Goal: Information Seeking & Learning: Find specific page/section

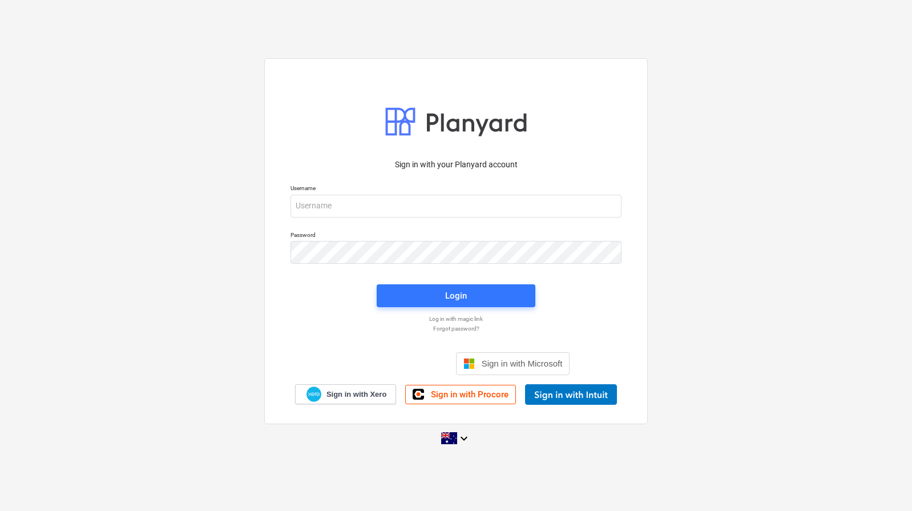
click at [115, 308] on div "Sign in with your Planyard account Username Password Login Log in with magic li…" at bounding box center [456, 255] width 912 height 412
click at [115, 312] on div "Sign in with your Planyard account Username Password Login Log in with magic li…" at bounding box center [456, 255] width 912 height 412
click at [112, 301] on div "Sign in with your Planyard account Username Password Login Log in with magic li…" at bounding box center [456, 255] width 912 height 412
click at [317, 203] on input "email" at bounding box center [456, 206] width 331 height 23
click at [250, 172] on div "Sign in with your Planyard account Username Password Login Log in with magic li…" at bounding box center [456, 255] width 912 height 412
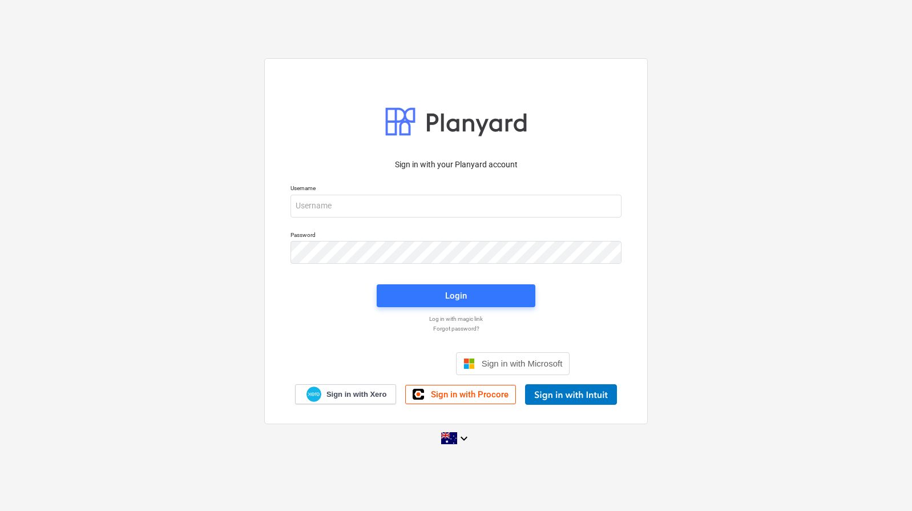
click at [770, 107] on div "Sign in with your Planyard account Username Password Login Log in with magic li…" at bounding box center [456, 255] width 912 height 412
click at [424, 209] on input "email" at bounding box center [456, 206] width 331 height 23
type input "invoices@epicbuilds.com.au"
click at [420, 305] on button "Login" at bounding box center [456, 295] width 159 height 23
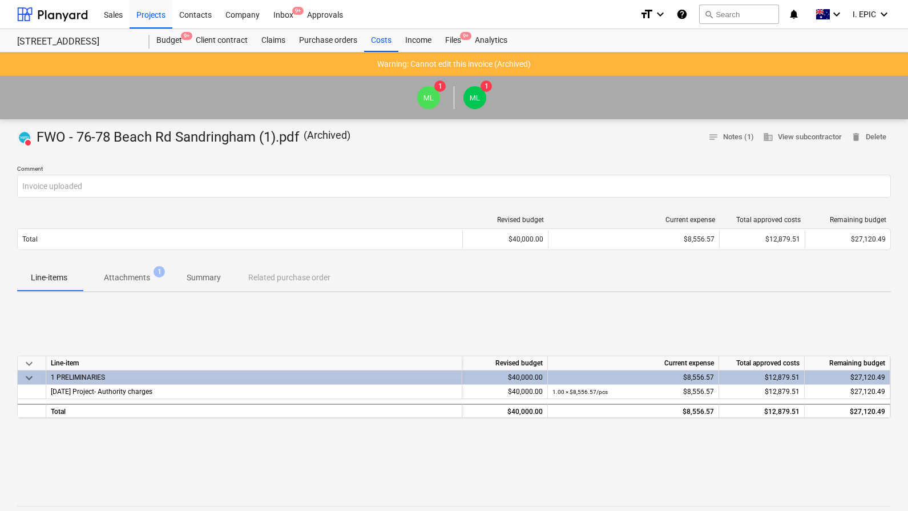
click at [490, 320] on div "keyboard_arrow_down Line-item Revised budget Current expense Total approved cos…" at bounding box center [454, 386] width 874 height 171
click at [492, 320] on div "keyboard_arrow_down Line-item Revised budget Current expense Total approved cos…" at bounding box center [454, 386] width 874 height 171
drag, startPoint x: 116, startPoint y: 271, endPoint x: 139, endPoint y: 296, distance: 33.6
click at [117, 271] on span "Attachments 1" at bounding box center [127, 277] width 92 height 21
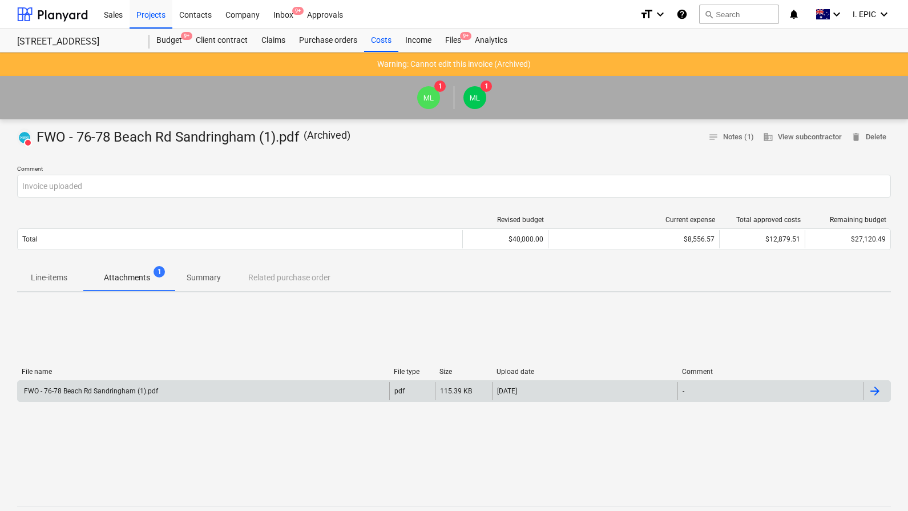
click at [166, 388] on div "FWO - 76-78 Beach Rd Sandringham (1).pdf" at bounding box center [204, 391] width 372 height 18
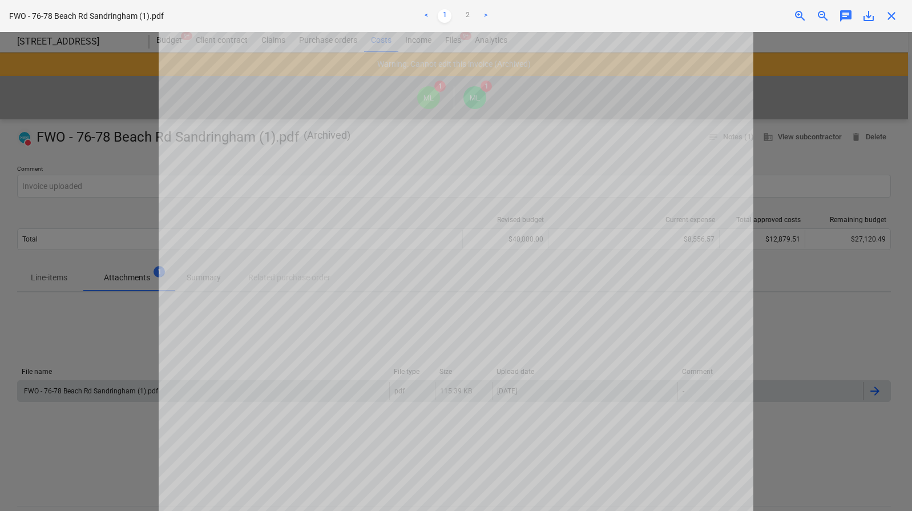
scroll to position [364, 0]
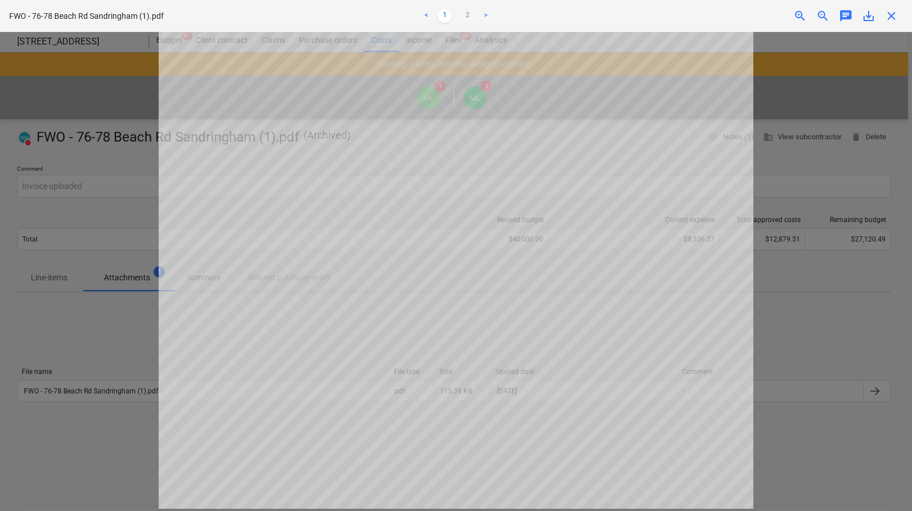
click at [132, 376] on div at bounding box center [456, 271] width 912 height 479
click at [120, 347] on div at bounding box center [456, 271] width 912 height 479
click at [874, 27] on div "FWO - 76-78 Beach Rd Sandringham (1).pdf < 1 2 > zoom_in zoom_out chat 0 save_a…" at bounding box center [456, 16] width 912 height 32
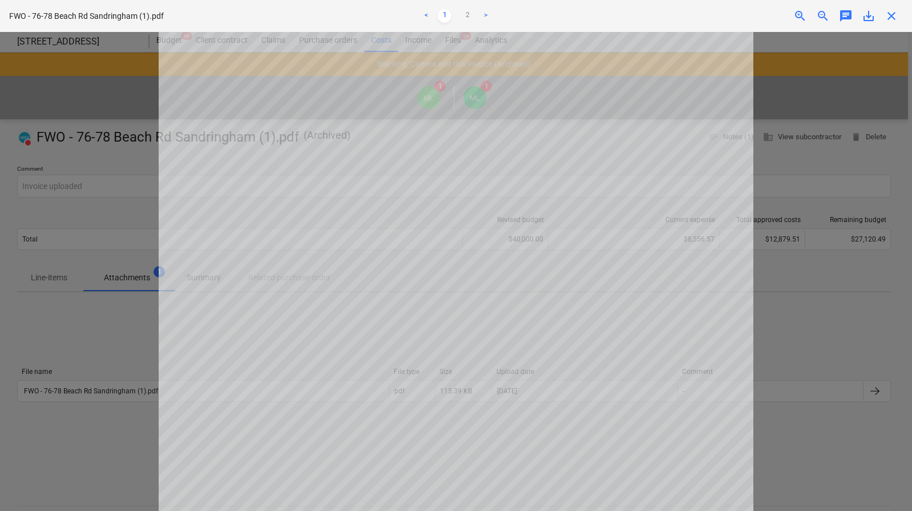
drag, startPoint x: 890, startPoint y: 14, endPoint x: 775, endPoint y: 66, distance: 125.7
click at [890, 14] on span "close" at bounding box center [892, 16] width 14 height 14
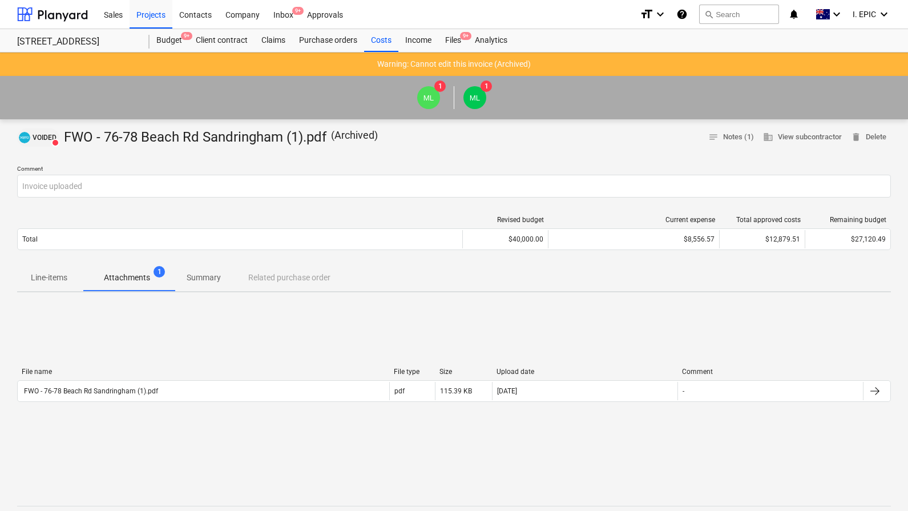
click at [31, 138] on div "VOIDED" at bounding box center [38, 137] width 42 height 18
click at [41, 138] on span "VOIDED" at bounding box center [45, 137] width 24 height 7
click at [627, 149] on div at bounding box center [454, 151] width 874 height 9
click at [34, 280] on p "Line-items" at bounding box center [49, 278] width 37 height 12
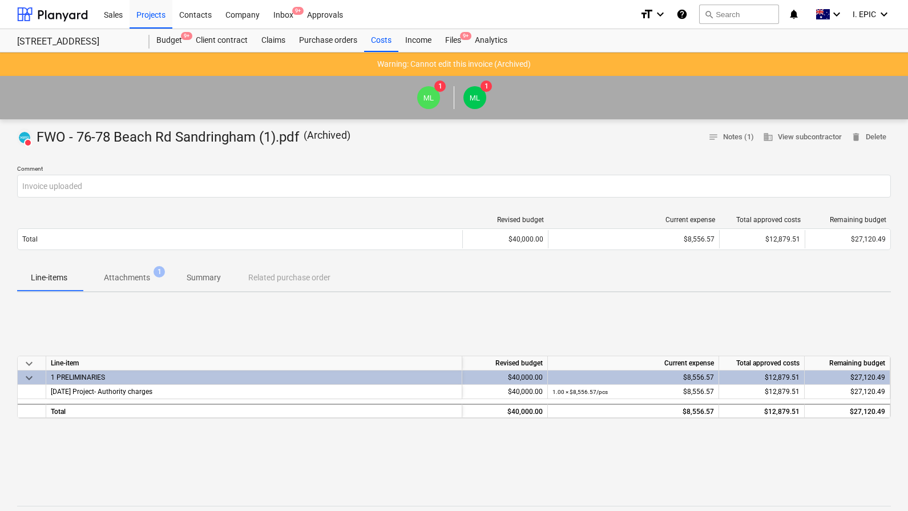
click at [279, 280] on div "Line-items Attachments 1 Summary Related purchase order" at bounding box center [454, 277] width 874 height 27
click at [260, 309] on div "keyboard_arrow_down Line-item Revised budget Current expense Total approved cos…" at bounding box center [454, 386] width 874 height 171
click at [199, 281] on p "Summary" at bounding box center [204, 278] width 34 height 12
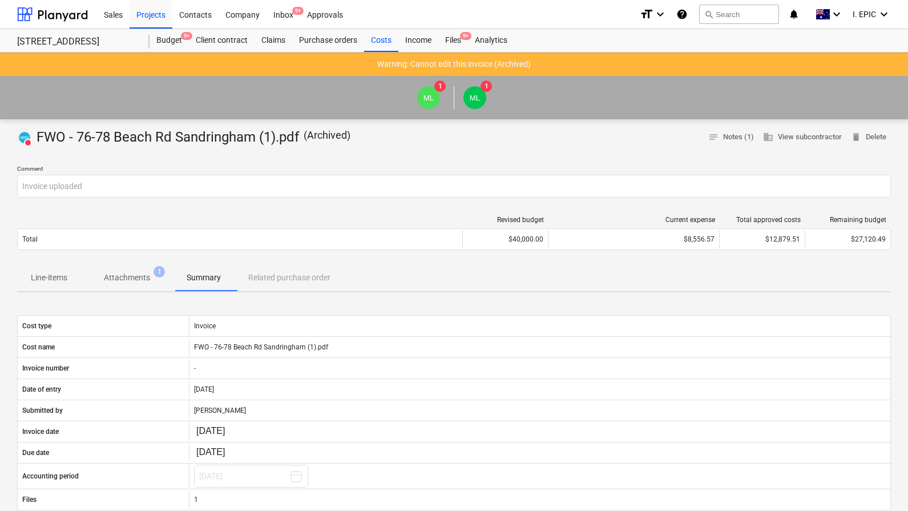
click at [143, 282] on p "Attachments" at bounding box center [127, 278] width 46 height 12
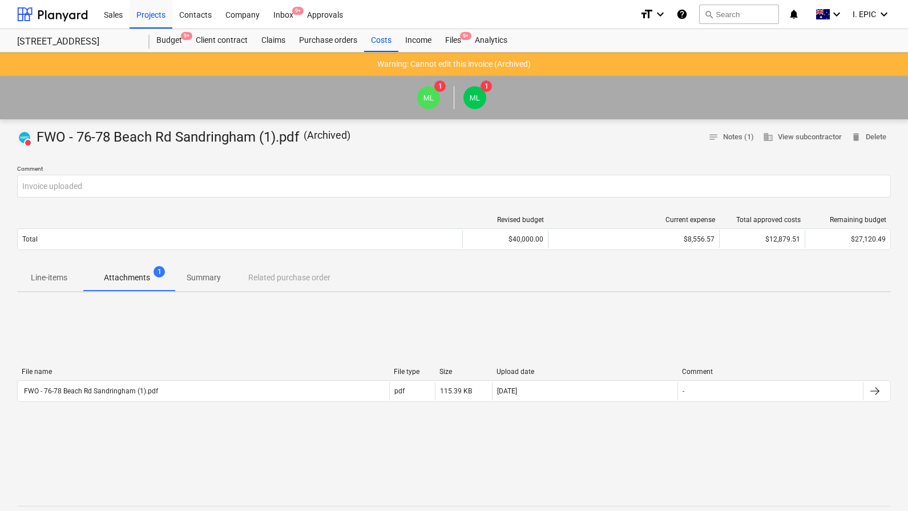
click at [58, 283] on p "Line-items" at bounding box center [49, 278] width 37 height 12
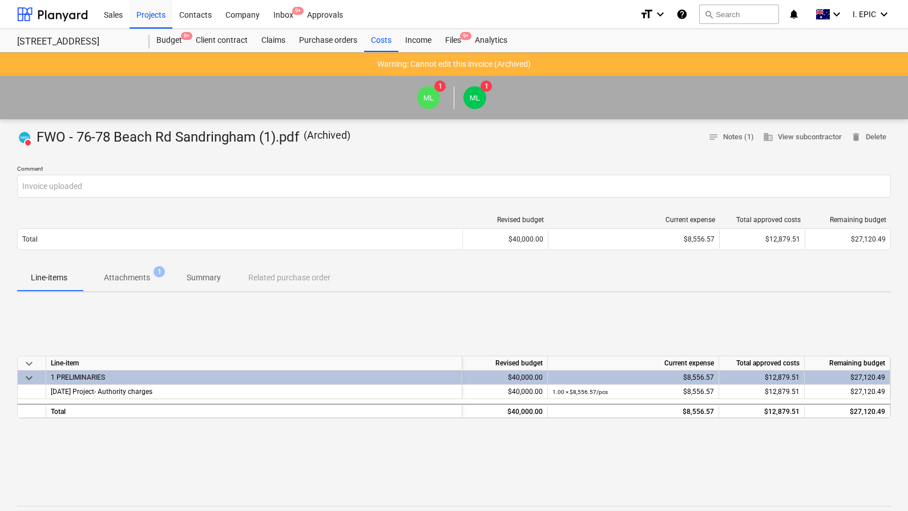
click at [65, 326] on div "keyboard_arrow_down Line-item Revised budget Current expense Total approved cos…" at bounding box center [454, 386] width 874 height 171
click at [383, 331] on div "keyboard_arrow_down Line-item Revised budget Current expense Total approved cos…" at bounding box center [454, 386] width 874 height 171
click at [316, 281] on div "Line-items Attachments 1 Summary Related purchase order" at bounding box center [454, 277] width 874 height 27
drag, startPoint x: 305, startPoint y: 280, endPoint x: 277, endPoint y: 286, distance: 28.5
click at [305, 281] on div "Line-items Attachments 1 Summary Related purchase order" at bounding box center [454, 277] width 874 height 27
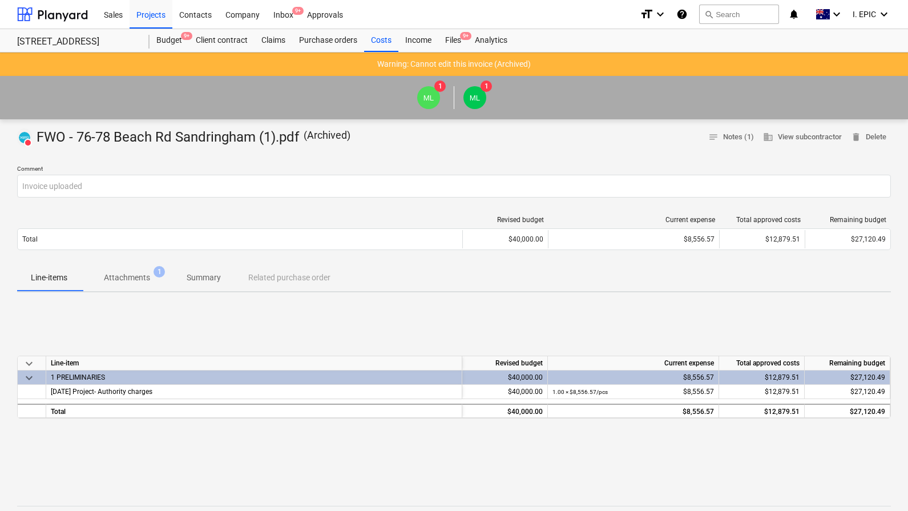
click at [231, 315] on div "keyboard_arrow_down Line-item Revised budget Current expense Total approved cos…" at bounding box center [454, 386] width 874 height 171
click at [212, 277] on p "Summary" at bounding box center [204, 278] width 34 height 12
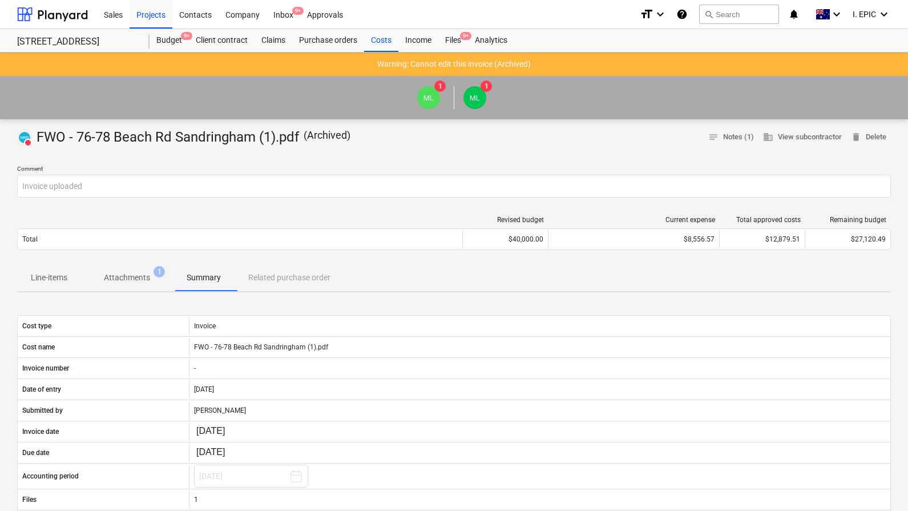
click at [128, 283] on p "Attachments" at bounding box center [127, 278] width 46 height 12
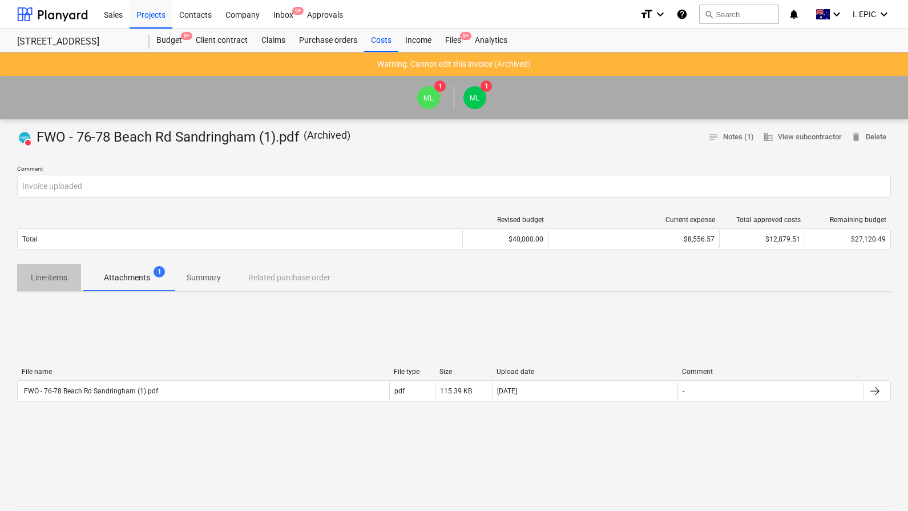
click at [57, 283] on p "Line-items" at bounding box center [49, 278] width 37 height 12
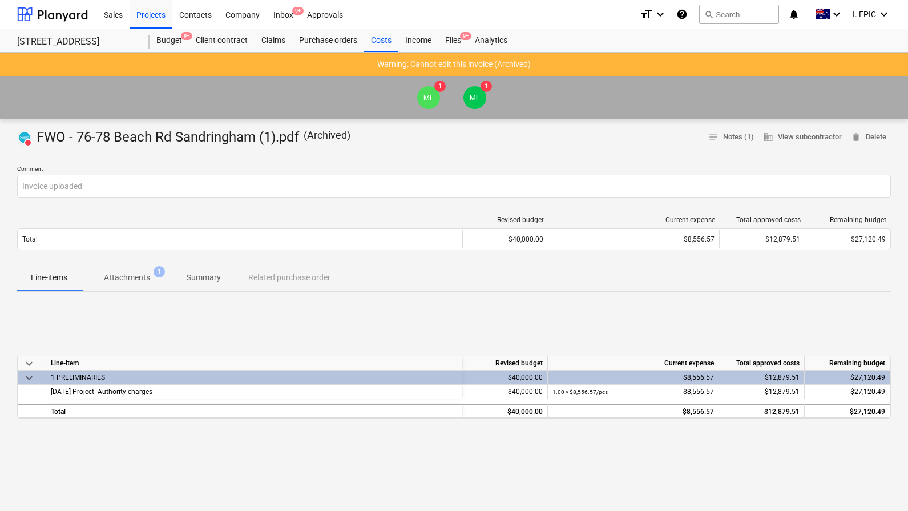
click at [63, 318] on div "keyboard_arrow_down Line-item Revised budget Current expense Total approved cos…" at bounding box center [454, 386] width 874 height 171
click at [418, 41] on div "Income" at bounding box center [418, 40] width 40 height 23
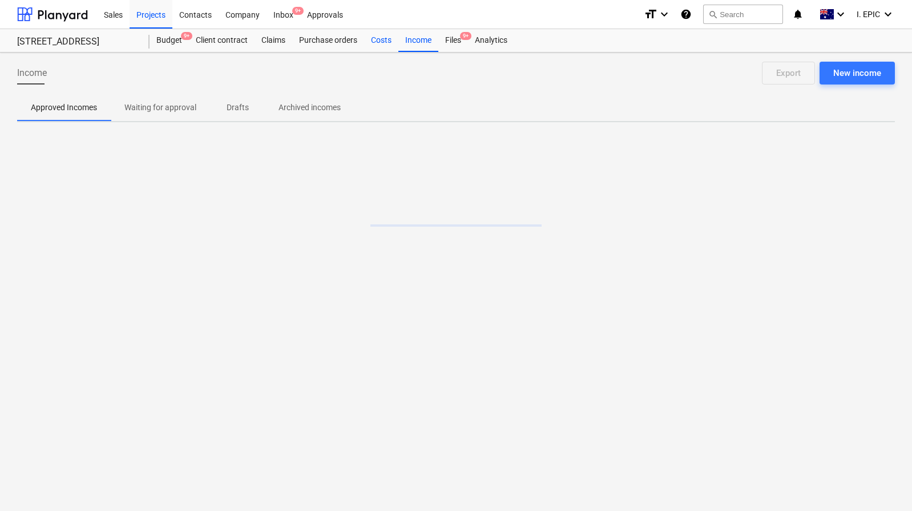
click at [370, 47] on div "Costs" at bounding box center [381, 40] width 34 height 23
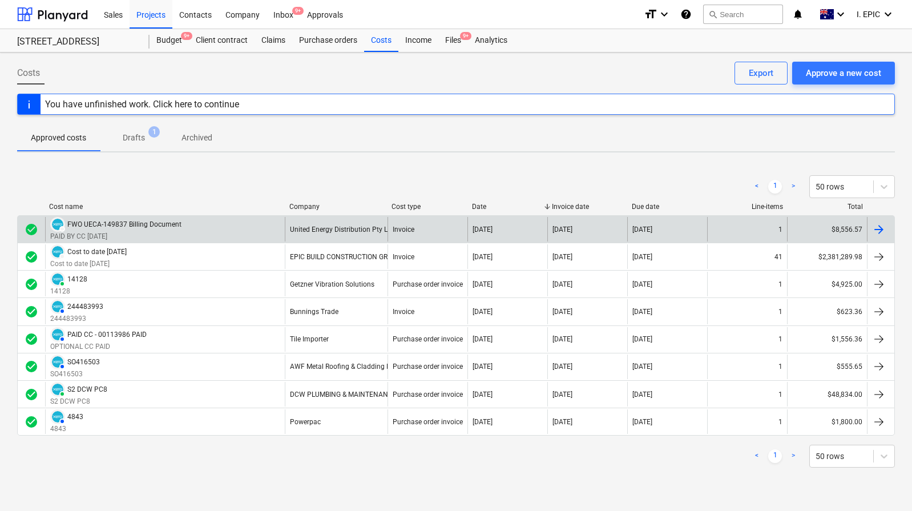
click at [156, 223] on div "FWO UECA-149837 Billing Document" at bounding box center [124, 224] width 114 height 8
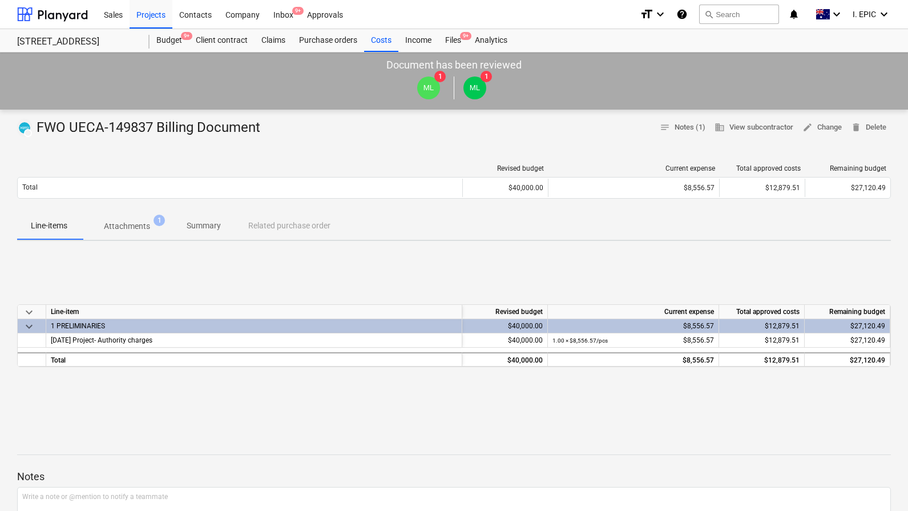
click at [132, 158] on div "Revised budget Current expense Total approved costs Remaining budget Total $40,…" at bounding box center [454, 183] width 874 height 57
click at [144, 231] on p "Attachments" at bounding box center [127, 226] width 46 height 12
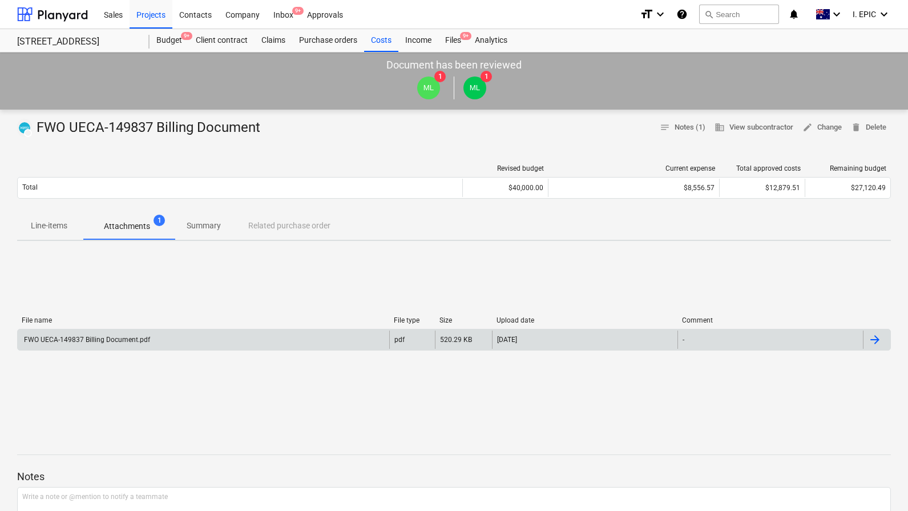
click at [89, 343] on div "FWO UECA-149837 Billing Document.pdf" at bounding box center [204, 340] width 372 height 18
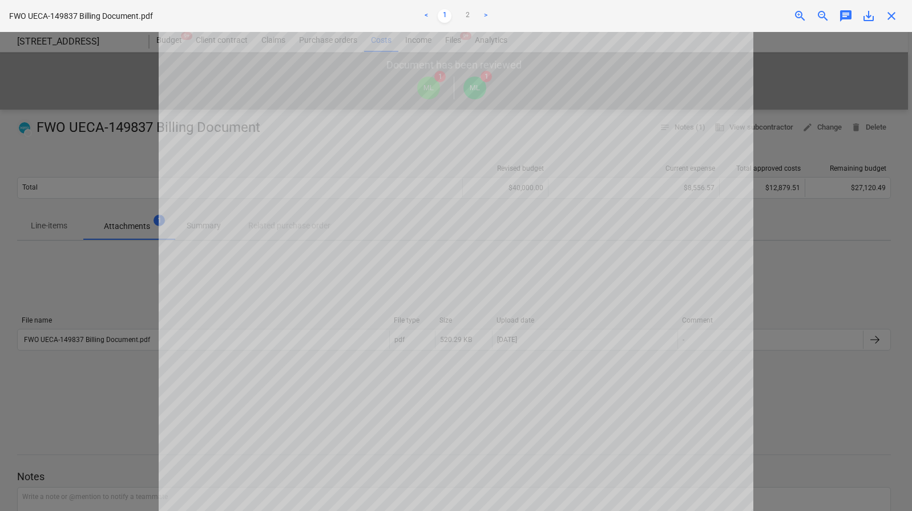
scroll to position [106, 0]
click at [115, 296] on div at bounding box center [456, 271] width 912 height 479
click at [106, 289] on div at bounding box center [456, 271] width 912 height 479
drag, startPoint x: 862, startPoint y: 226, endPoint x: 854, endPoint y: 235, distance: 11.7
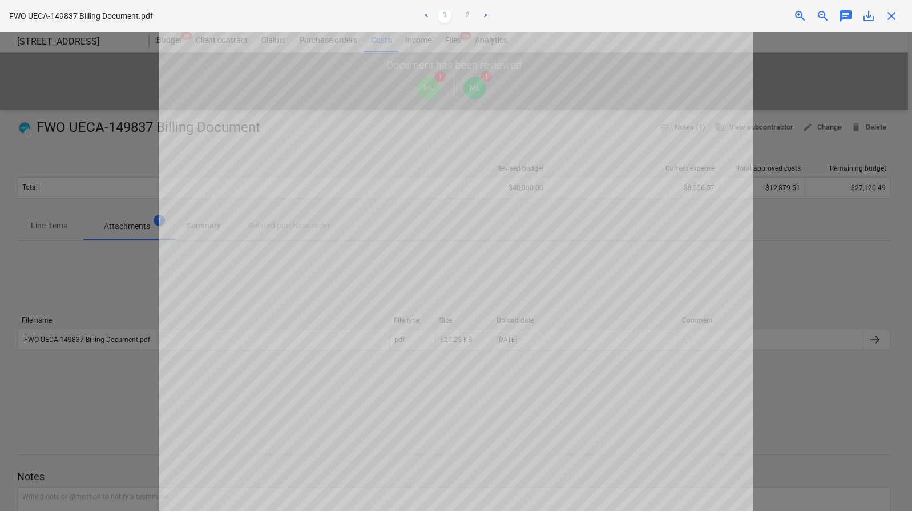
click at [862, 225] on div at bounding box center [456, 271] width 912 height 479
click at [826, 274] on div at bounding box center [456, 271] width 912 height 479
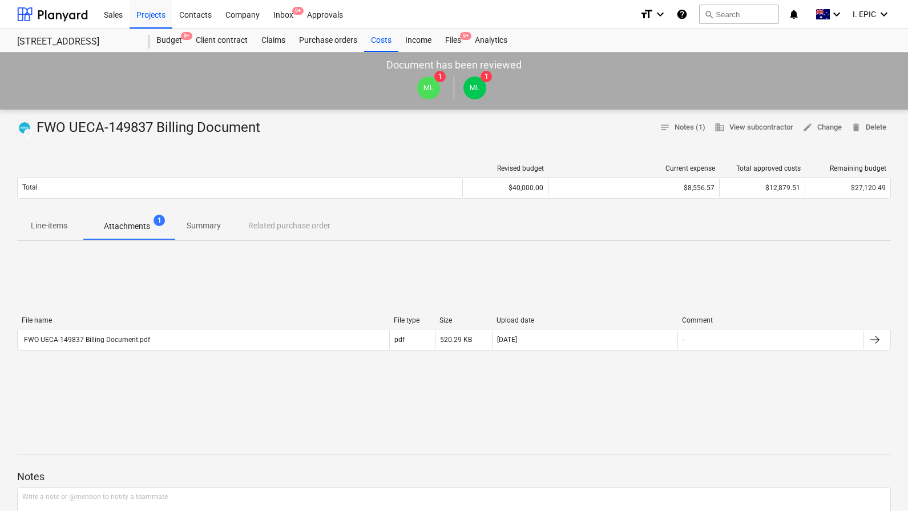
drag, startPoint x: 167, startPoint y: 277, endPoint x: 130, endPoint y: 267, distance: 38.4
click at [166, 277] on div "File name File type Size Upload date Comment FWO UECA-149837 Billing Document.p…" at bounding box center [454, 335] width 874 height 171
click at [40, 222] on p "Line-items" at bounding box center [49, 226] width 37 height 12
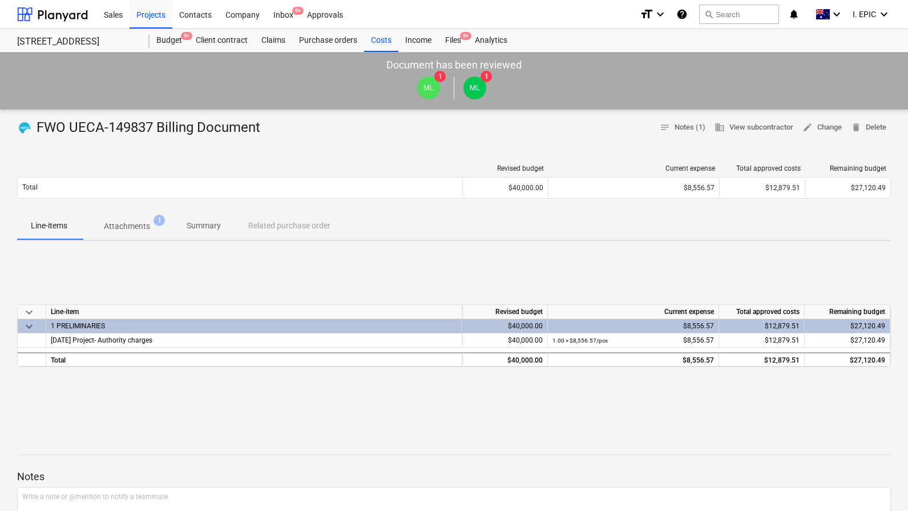
click at [164, 263] on div "keyboard_arrow_down Line-item Revised budget Current expense Total approved cos…" at bounding box center [454, 335] width 874 height 171
click at [147, 222] on p "Attachments" at bounding box center [127, 226] width 46 height 12
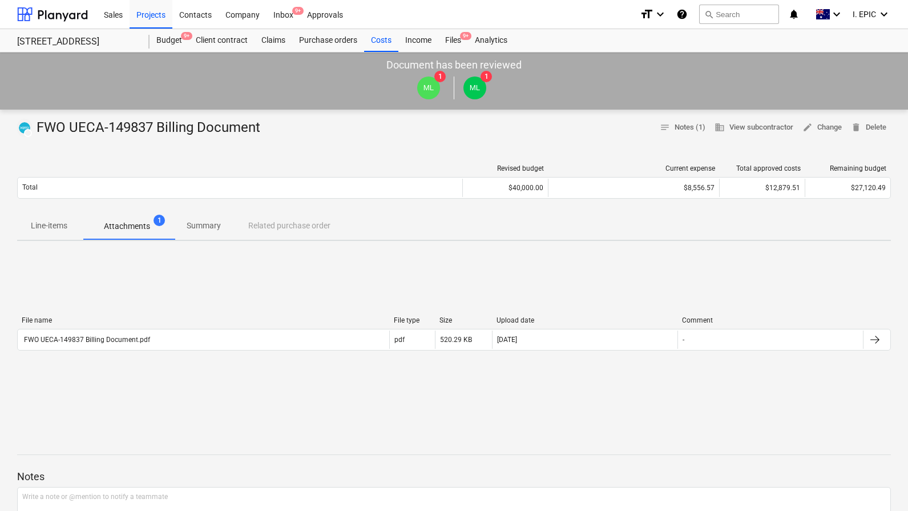
click at [158, 270] on div "File name File type Size Upload date Comment FWO UECA-149837 Billing Document.p…" at bounding box center [454, 335] width 874 height 171
click at [133, 152] on div "DRAFT FWO UECA-149837 Billing Document notes Notes (1) business View subcontrac…" at bounding box center [454, 423] width 908 height 626
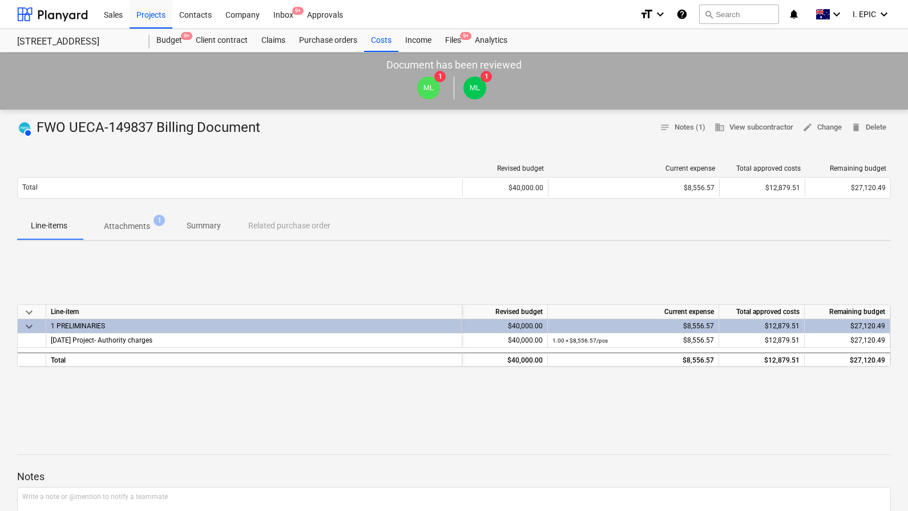
click at [321, 142] on div at bounding box center [454, 141] width 874 height 9
click at [385, 40] on div "Costs" at bounding box center [381, 40] width 34 height 23
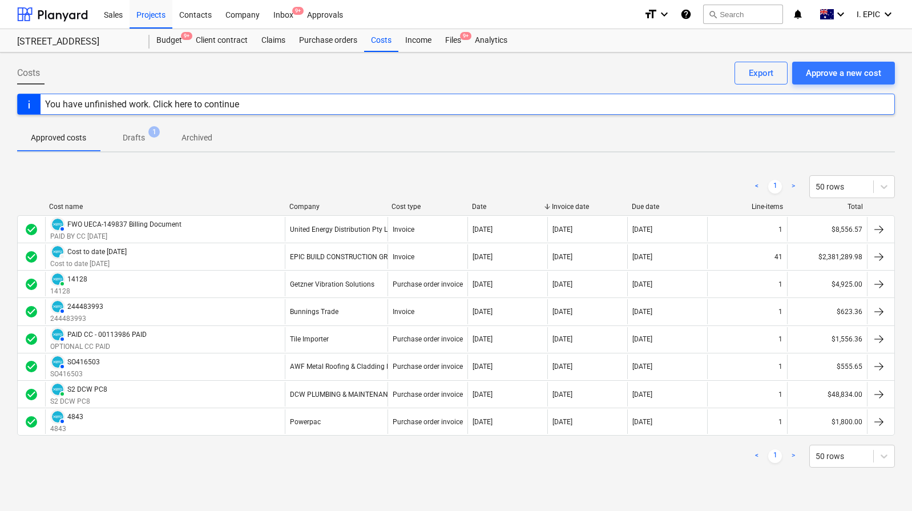
click at [254, 464] on div "< 1 > 50 rows" at bounding box center [456, 456] width 878 height 23
drag, startPoint x: 527, startPoint y: 185, endPoint x: 515, endPoint y: 202, distance: 21.2
click at [527, 185] on div "< 1 > 50 rows" at bounding box center [456, 186] width 878 height 23
click at [181, 485] on div "Costs Approve a new cost Export You have unfinished work. Click here to continu…" at bounding box center [456, 282] width 912 height 458
click at [457, 155] on div "Costs Approve a new cost Export You have unfinished work. Click here to continu…" at bounding box center [456, 282] width 912 height 458
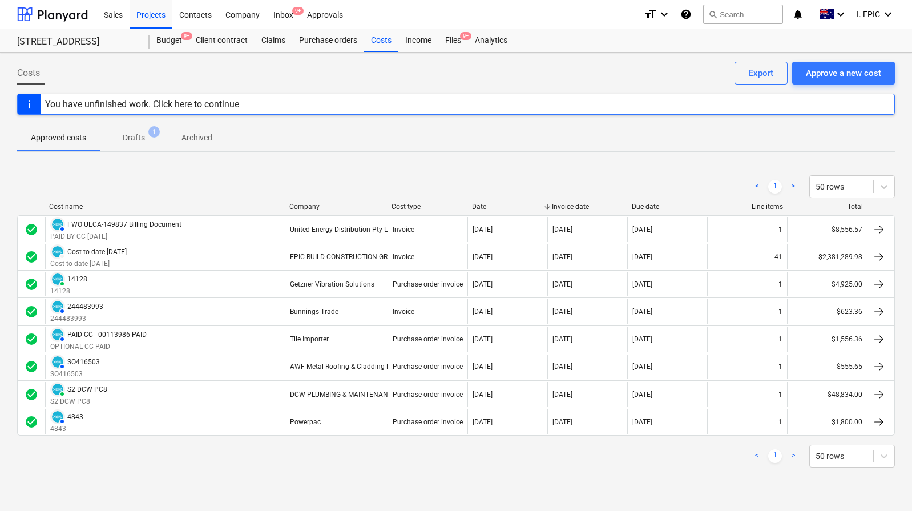
click at [257, 170] on div "< 1 > 50 rows Cost name Company Cost type Date Invoice date Due date Line-items…" at bounding box center [456, 322] width 878 height 320
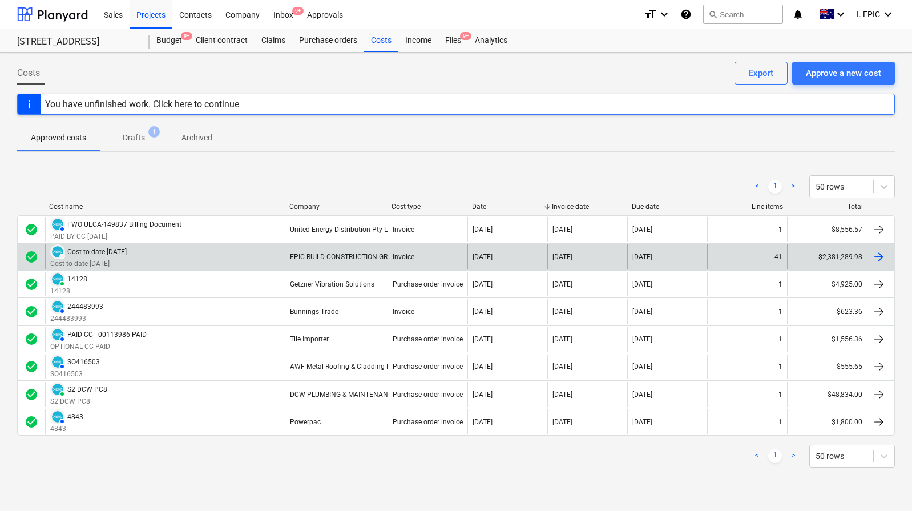
click at [96, 255] on div "Cost to date [DATE]" at bounding box center [96, 252] width 59 height 8
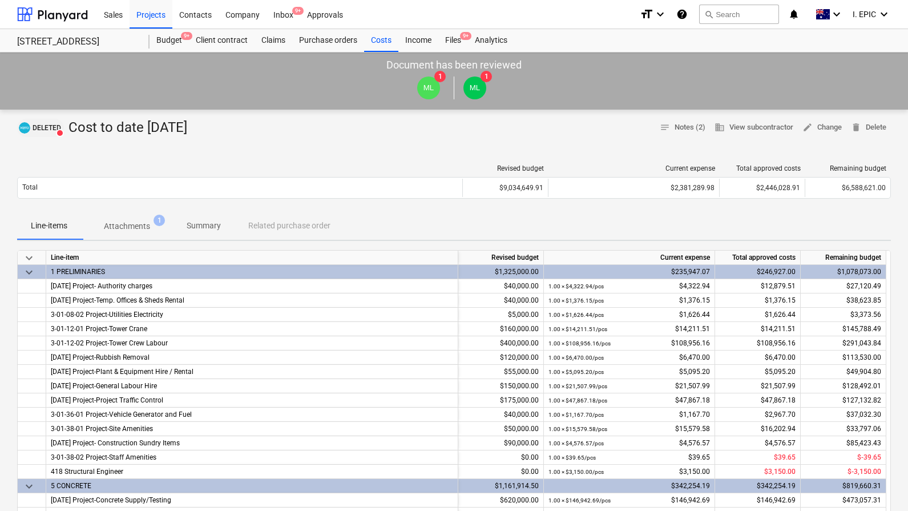
click at [30, 129] on img at bounding box center [24, 127] width 11 height 11
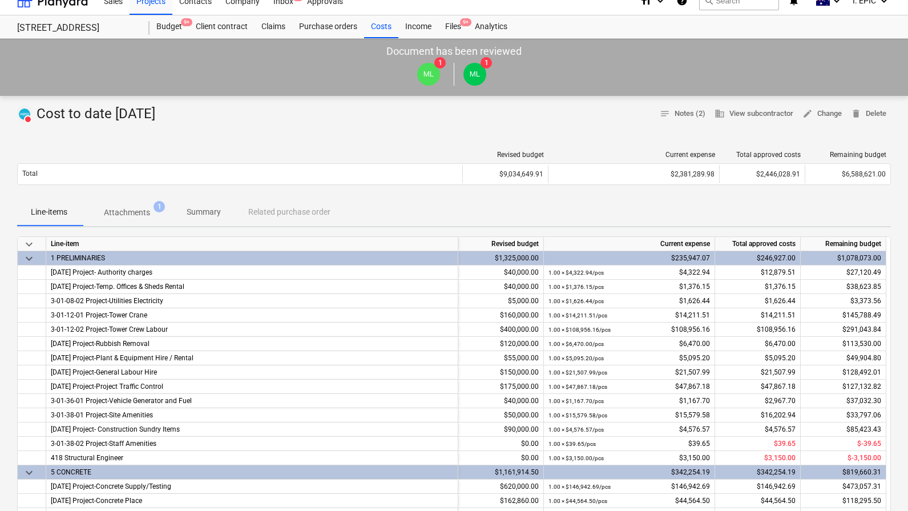
scroll to position [42, 0]
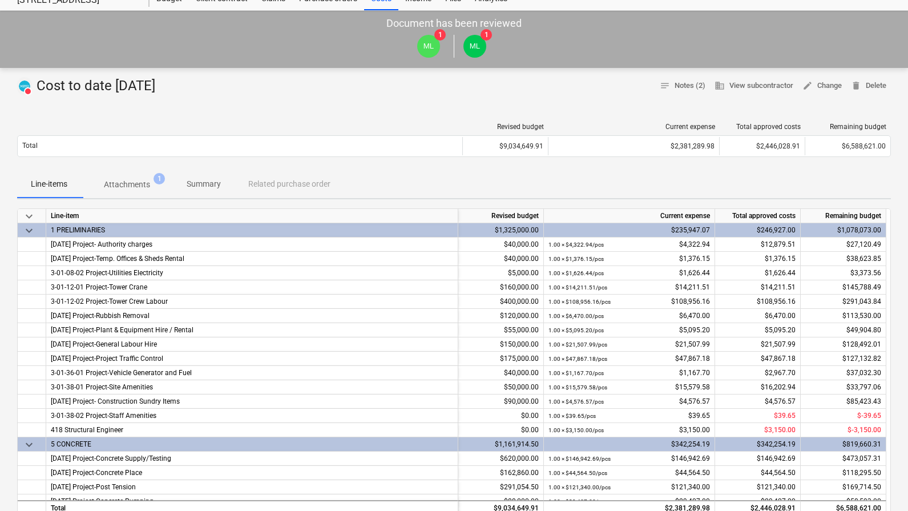
click at [147, 186] on p "Attachments" at bounding box center [127, 185] width 46 height 12
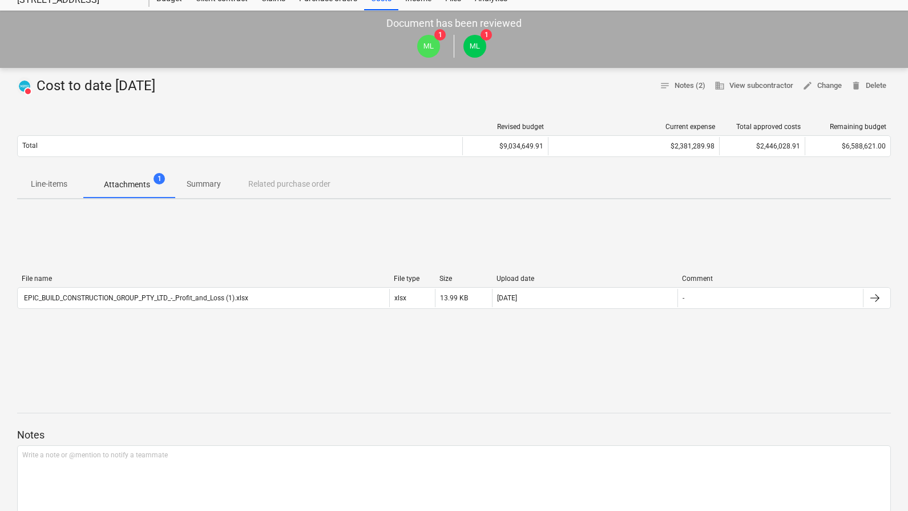
click at [203, 183] on p "Summary" at bounding box center [204, 184] width 34 height 12
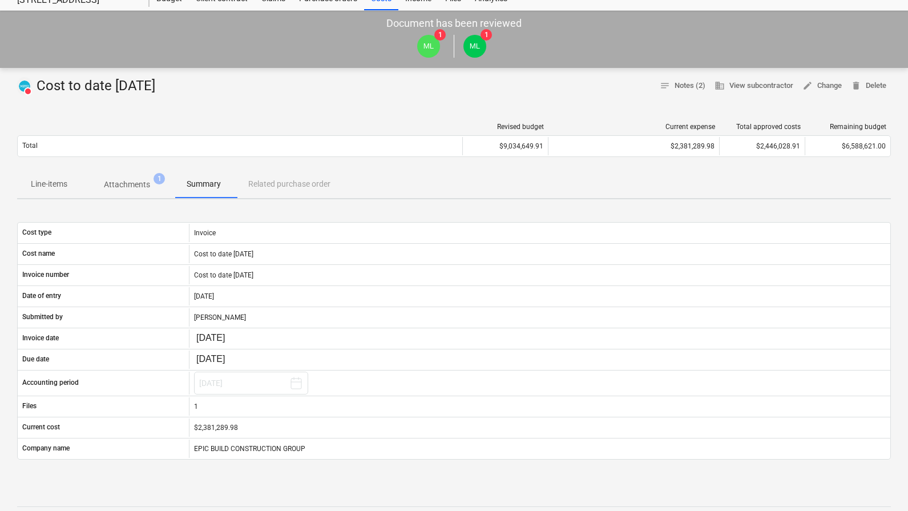
click at [132, 184] on p "Attachments" at bounding box center [127, 185] width 46 height 12
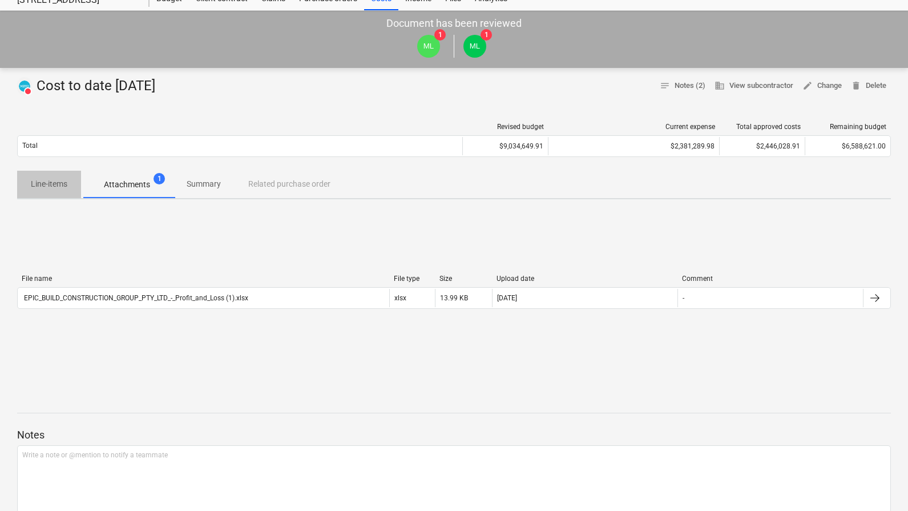
click at [66, 183] on p "Line-items" at bounding box center [49, 184] width 37 height 12
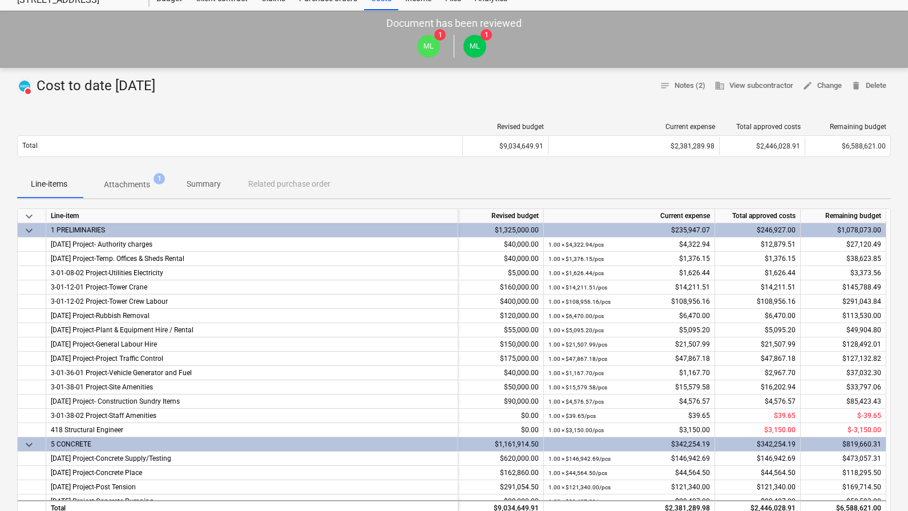
click at [432, 114] on div "Revised budget Current expense Total approved costs Remaining budget Total $9,0…" at bounding box center [454, 142] width 874 height 57
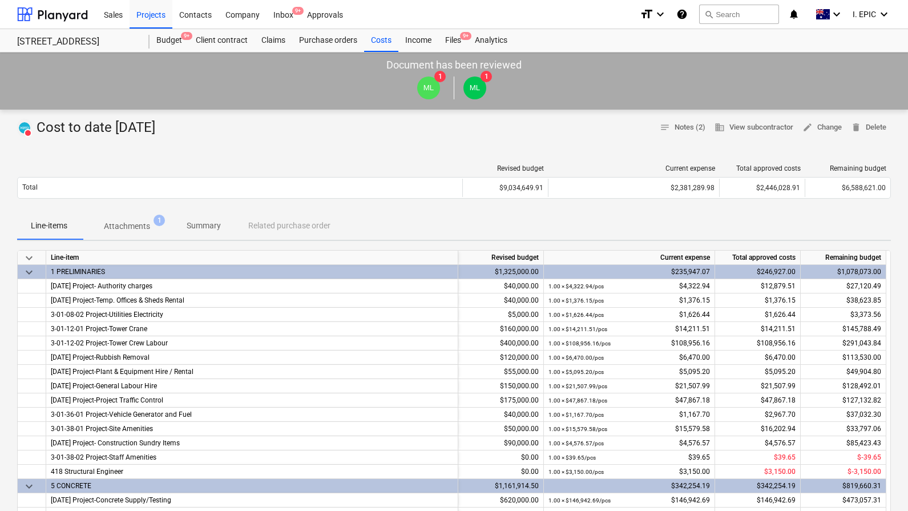
drag, startPoint x: 380, startPoint y: 134, endPoint x: 283, endPoint y: 99, distance: 102.4
click at [380, 134] on div "DELETED Cost to date 31/08/25 notes Notes (2) business View subcontractor edit …" at bounding box center [454, 128] width 874 height 18
click at [171, 36] on div "Budget 9+" at bounding box center [169, 40] width 39 height 23
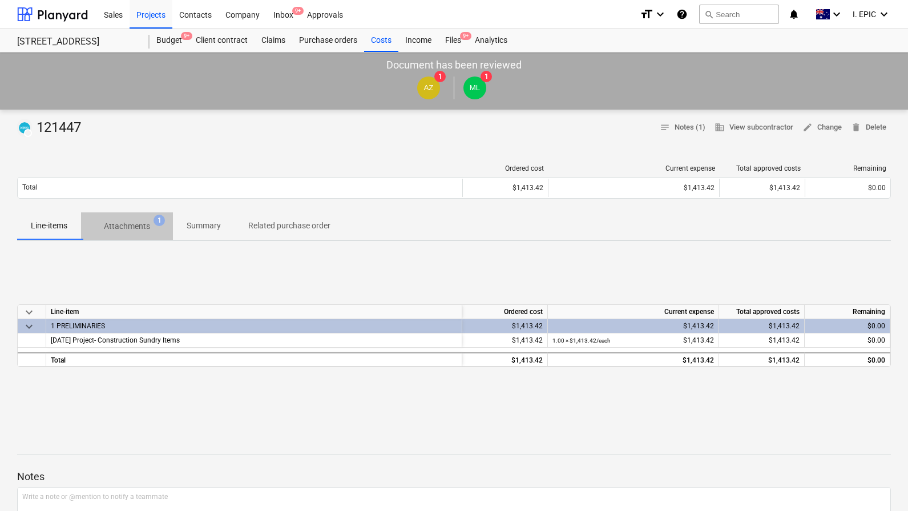
click at [118, 228] on p "Attachments" at bounding box center [127, 226] width 46 height 12
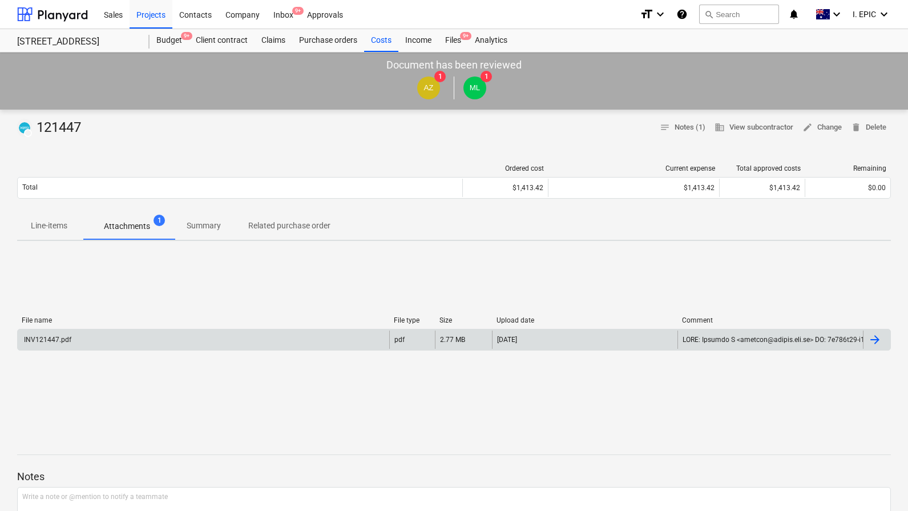
click at [144, 343] on div "INV121447.pdf" at bounding box center [204, 340] width 372 height 18
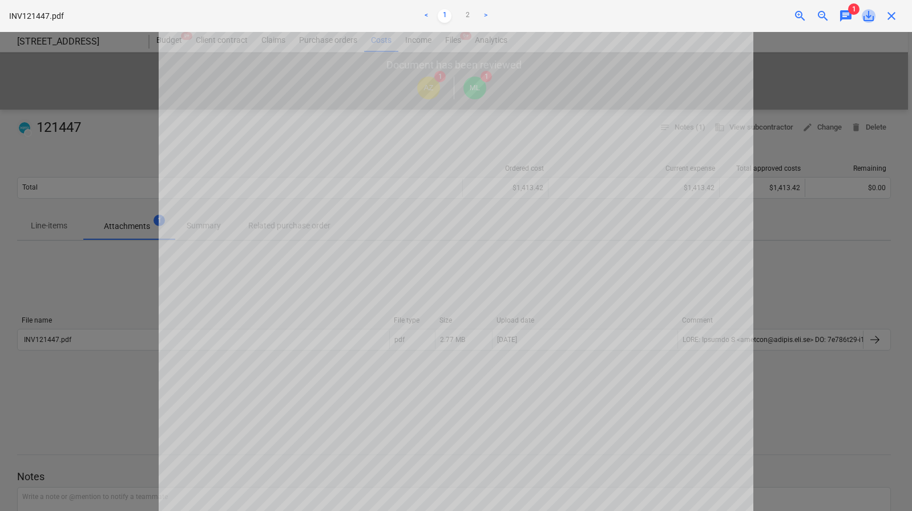
click at [869, 19] on span "save_alt" at bounding box center [869, 16] width 14 height 14
click at [800, 278] on div at bounding box center [456, 271] width 912 height 479
click at [800, 280] on div at bounding box center [456, 271] width 912 height 479
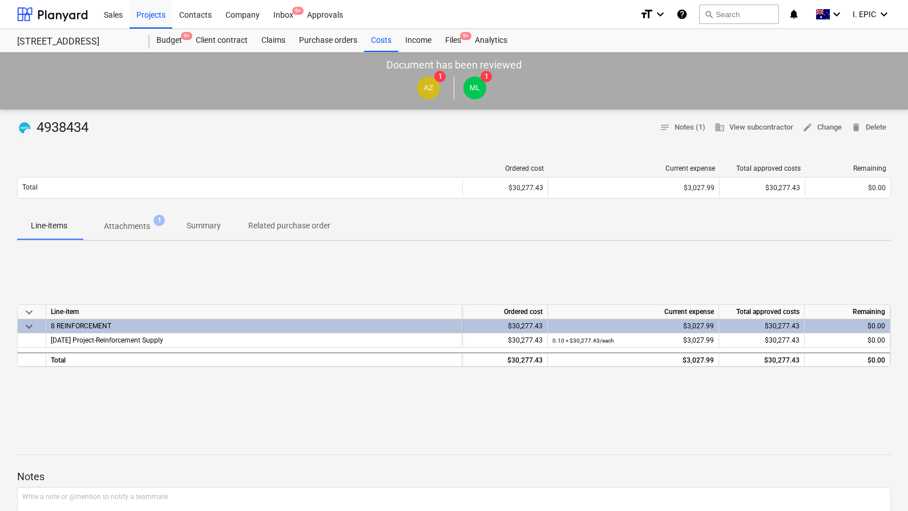
drag, startPoint x: 127, startPoint y: 227, endPoint x: 130, endPoint y: 237, distance: 10.7
click at [127, 227] on p "Attachments" at bounding box center [127, 226] width 46 height 12
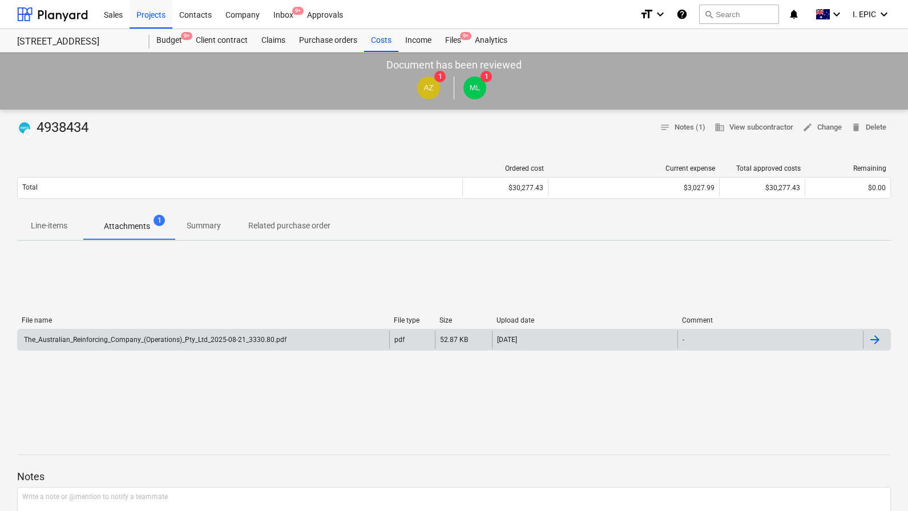
click at [188, 336] on div "The_Australian_Reinforcing_Company_(Operations)_Pty_Ltd_2025-08-21_3330.80.pdf" at bounding box center [154, 340] width 264 height 8
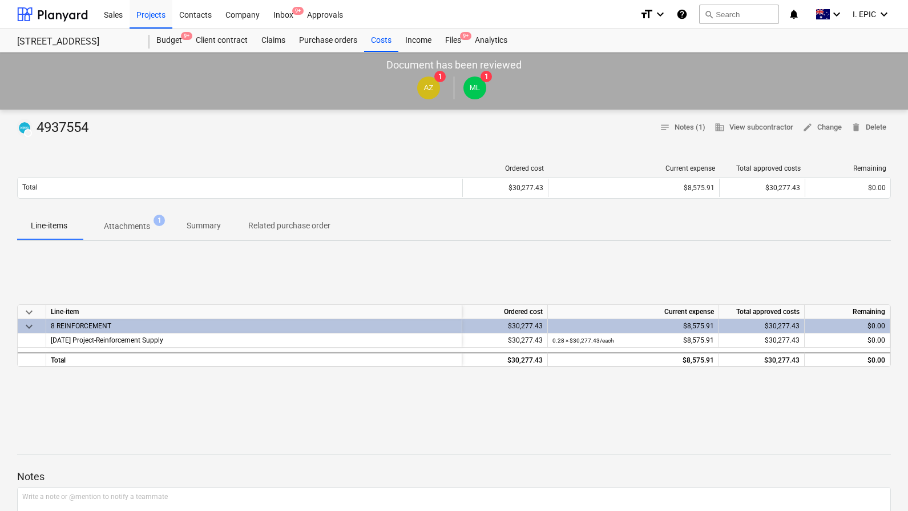
click at [132, 237] on button "Attachments 1" at bounding box center [127, 225] width 92 height 27
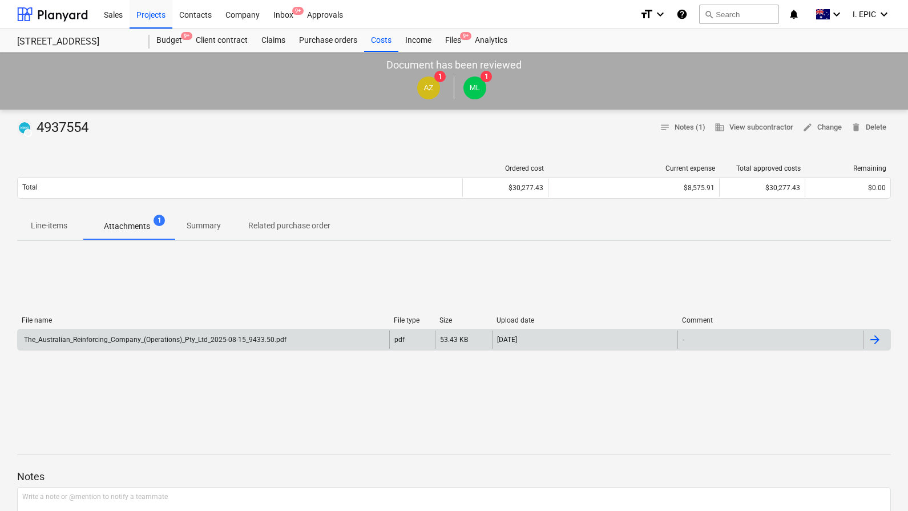
click at [249, 341] on div "The_Australian_Reinforcing_Company_(Operations)_Pty_Ltd_2025-08-15_9433.50.pdf" at bounding box center [154, 340] width 264 height 8
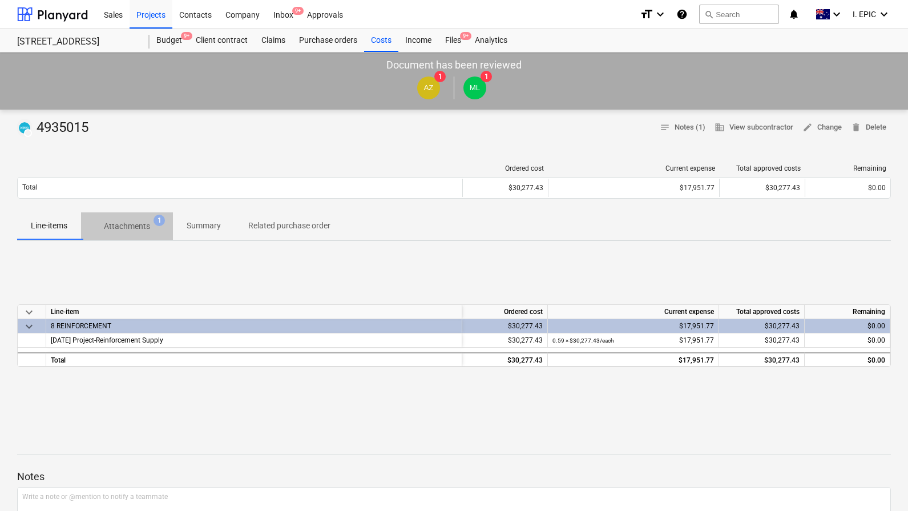
drag, startPoint x: 139, startPoint y: 224, endPoint x: 164, endPoint y: 232, distance: 26.4
click at [139, 224] on p "Attachments" at bounding box center [127, 226] width 46 height 12
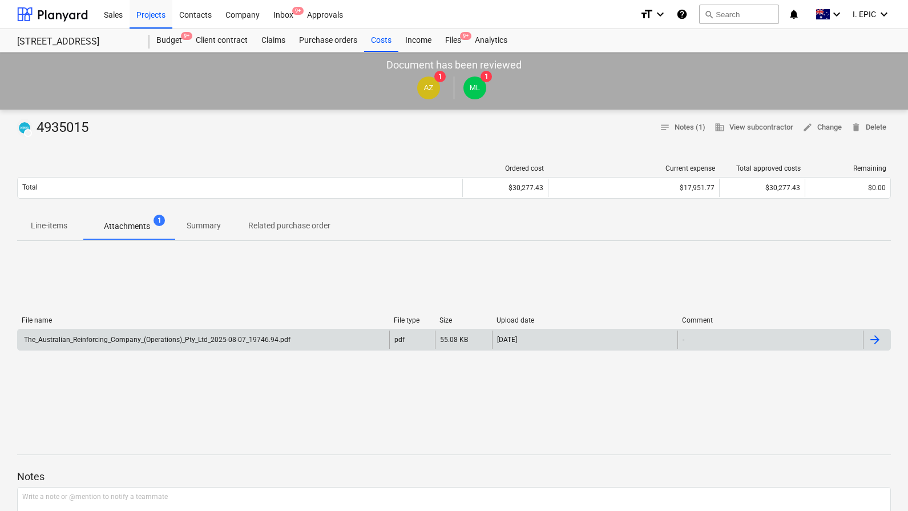
click at [254, 336] on div "The_Australian_Reinforcing_Company_(Operations)_Pty_Ltd_2025-08-07_19746.94.pdf" at bounding box center [156, 340] width 268 height 8
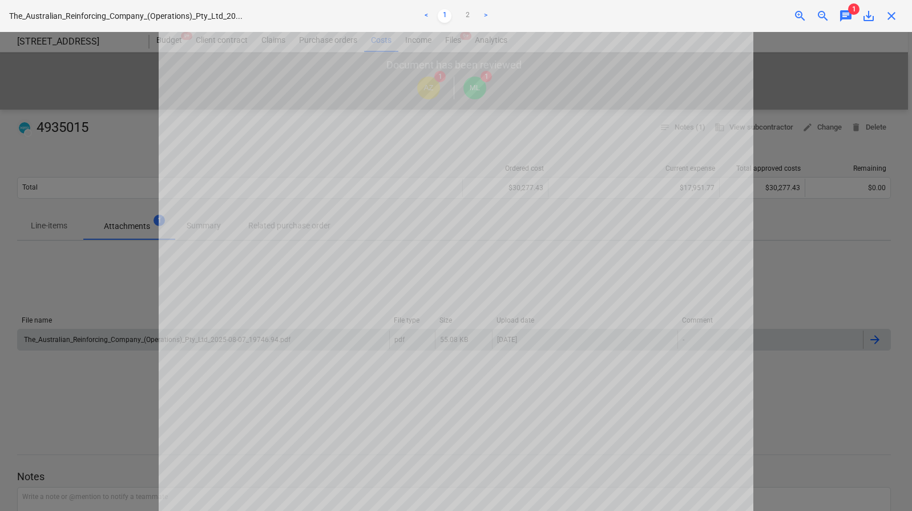
scroll to position [51, 0]
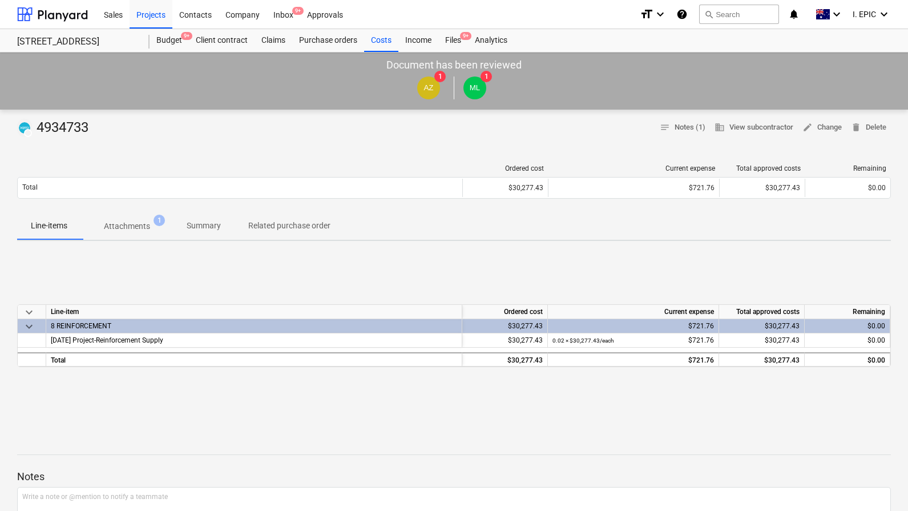
drag, startPoint x: 138, startPoint y: 225, endPoint x: 191, endPoint y: 242, distance: 56.3
click at [138, 225] on p "Attachments" at bounding box center [127, 226] width 46 height 12
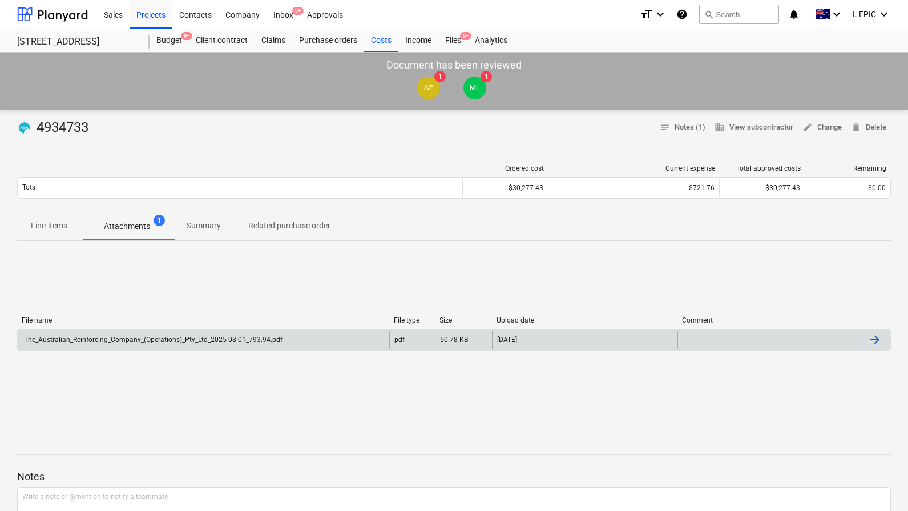
click at [270, 339] on div "The_Australian_Reinforcing_Company_(Operations)_Pty_Ltd_2025-08-01_793.94.pdf" at bounding box center [152, 340] width 260 height 8
